Goal: Transaction & Acquisition: Purchase product/service

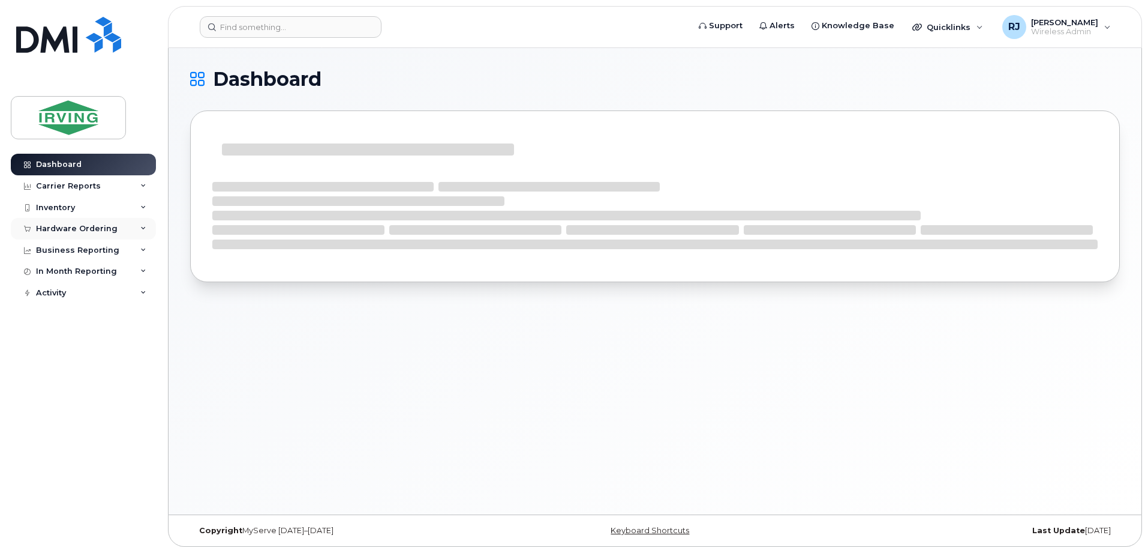
click at [121, 226] on div "Hardware Ordering" at bounding box center [83, 229] width 145 height 22
click at [77, 245] on div "Overview" at bounding box center [60, 250] width 39 height 11
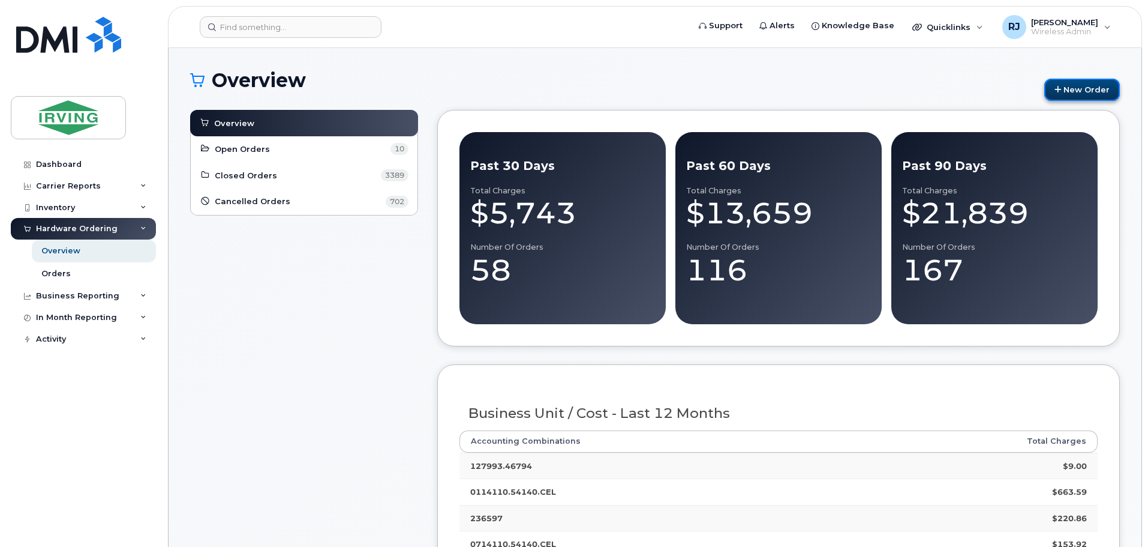
click at [1109, 86] on link "New Order" at bounding box center [1083, 90] width 76 height 22
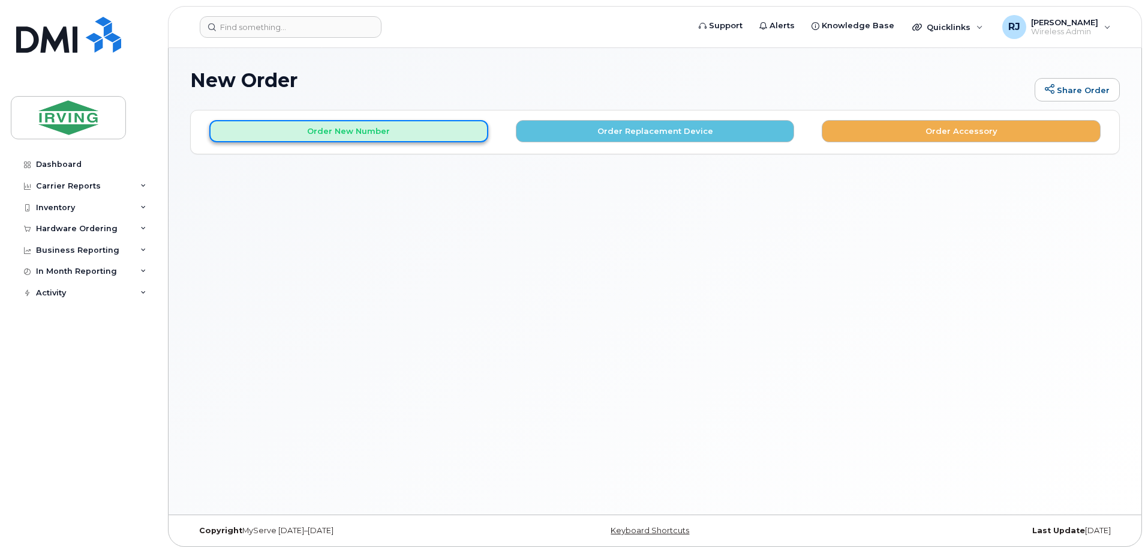
click at [462, 134] on button "Order New Number" at bounding box center [348, 131] width 279 height 22
